Goal: Task Accomplishment & Management: Manage account settings

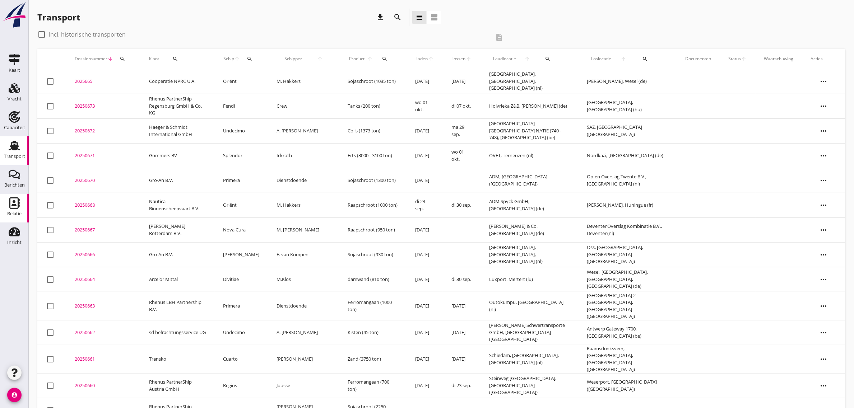
click at [11, 196] on link "Relatie Relatie" at bounding box center [14, 208] width 29 height 29
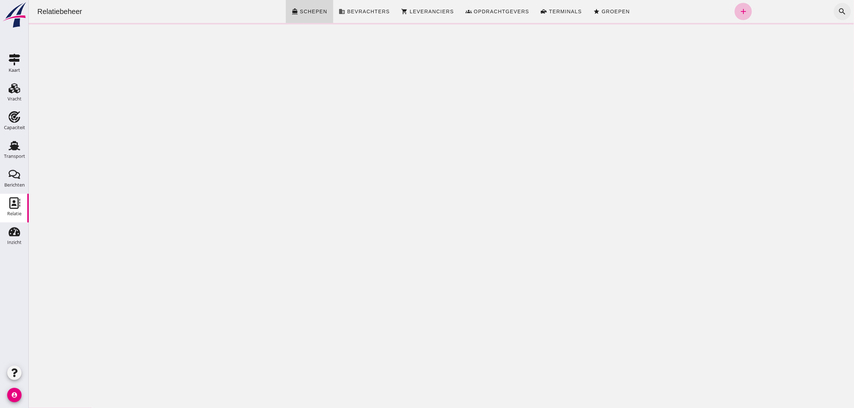
click at [838, 10] on icon "search" at bounding box center [842, 11] width 9 height 9
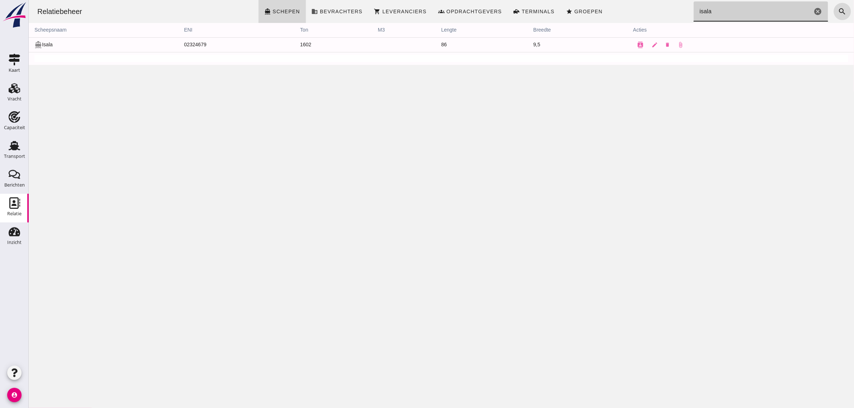
type input "isala"
click at [649, 39] on link "edit" at bounding box center [654, 45] width 14 height 14
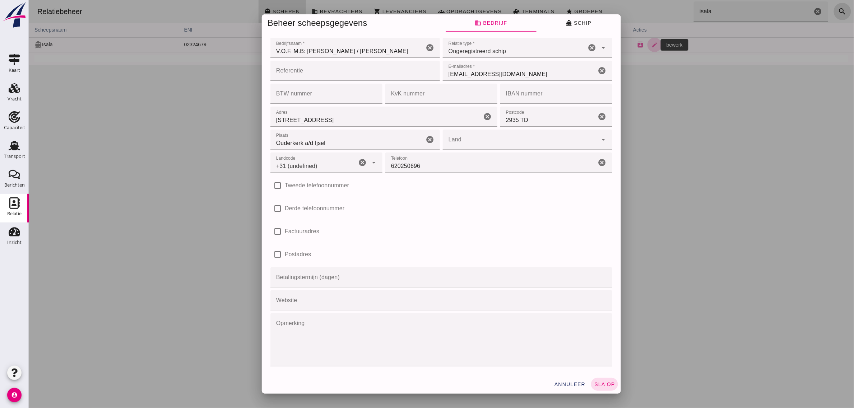
click at [585, 15] on button "directions_boat Schip" at bounding box center [578, 22] width 84 height 17
click at [583, 21] on span "directions_boat Schip" at bounding box center [578, 23] width 26 height 6
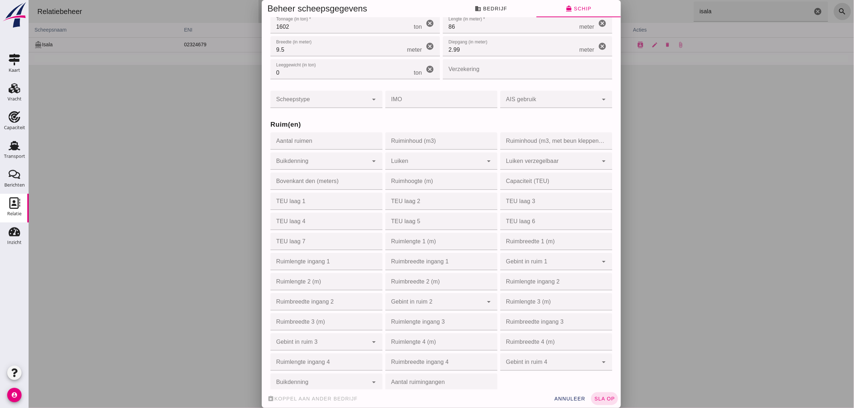
scroll to position [135, 0]
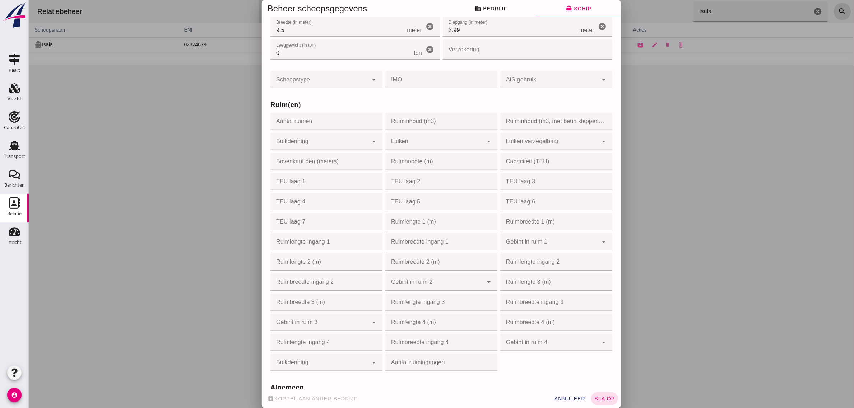
type button "vessel"
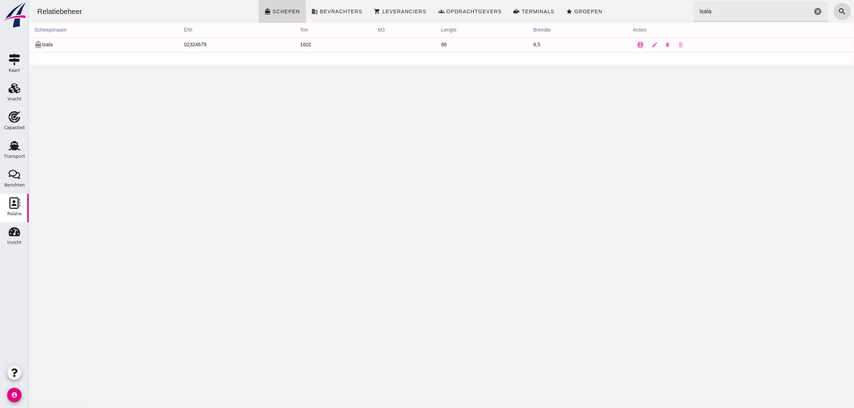
scroll to position [0, 0]
click at [19, 153] on div "Transport" at bounding box center [14, 157] width 21 height 10
